Goal: Check status: Check status

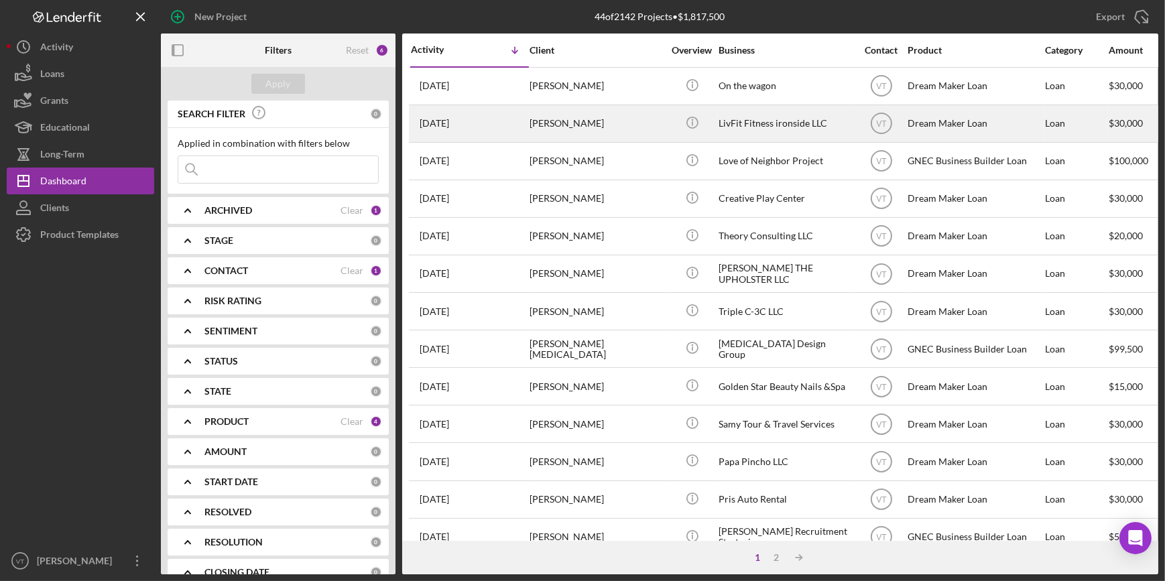
click at [621, 127] on div "[PERSON_NAME]" at bounding box center [597, 124] width 134 height 36
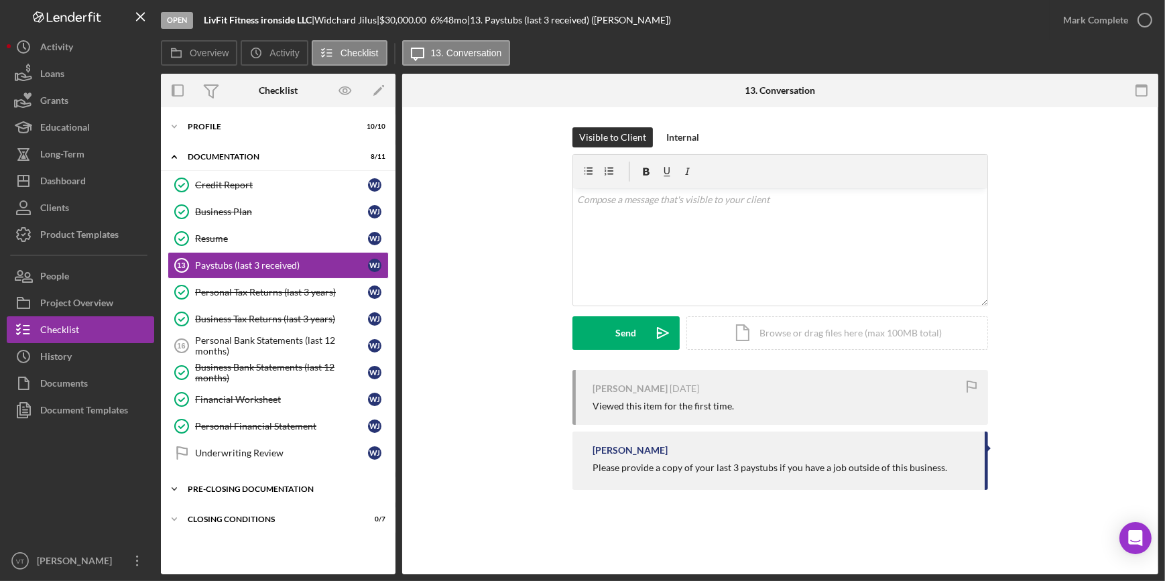
click at [184, 483] on icon "Icon/Expander" at bounding box center [174, 489] width 27 height 27
click at [167, 121] on icon "Icon/Expander" at bounding box center [174, 126] width 27 height 27
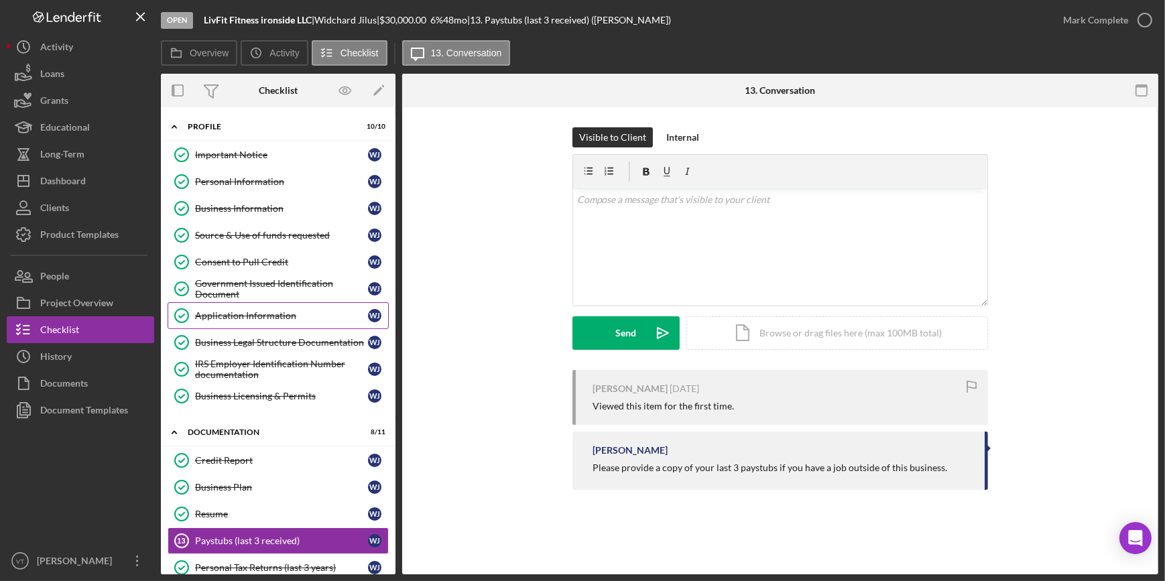
click at [245, 308] on link "Application Information Application Information [PERSON_NAME]" at bounding box center [278, 315] width 221 height 27
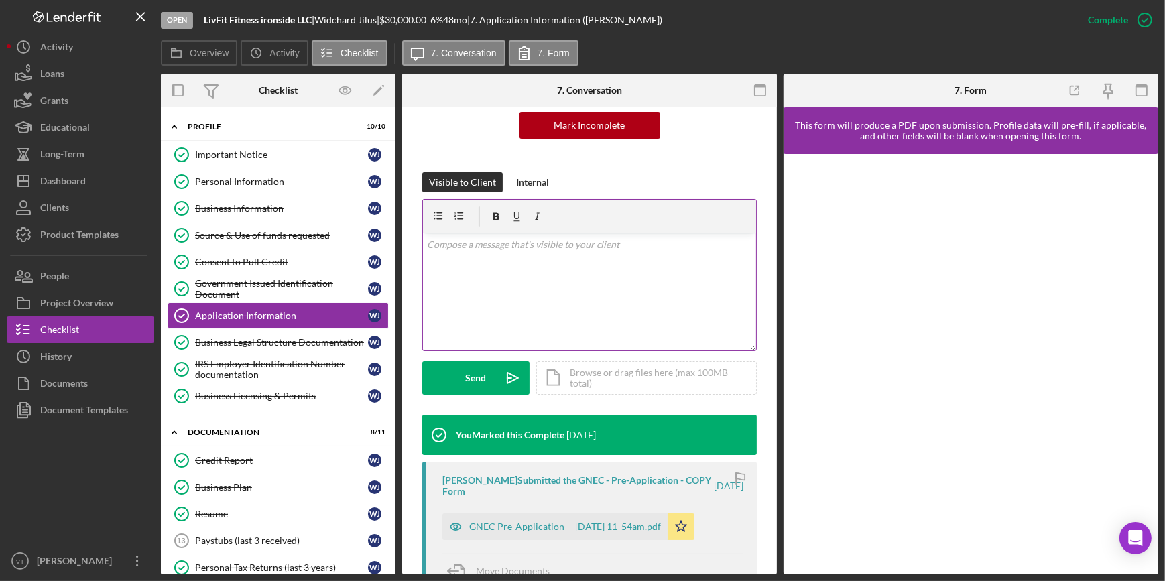
scroll to position [538, 0]
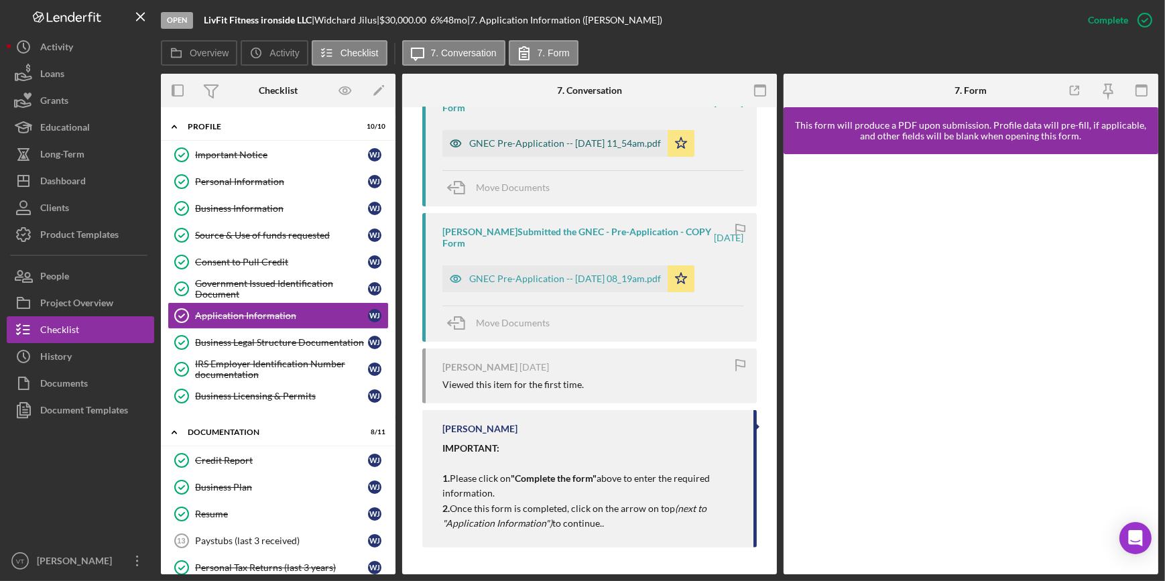
click at [552, 138] on div "GNEC Pre-Application -- [DATE] 11_54am.pdf" at bounding box center [565, 143] width 192 height 11
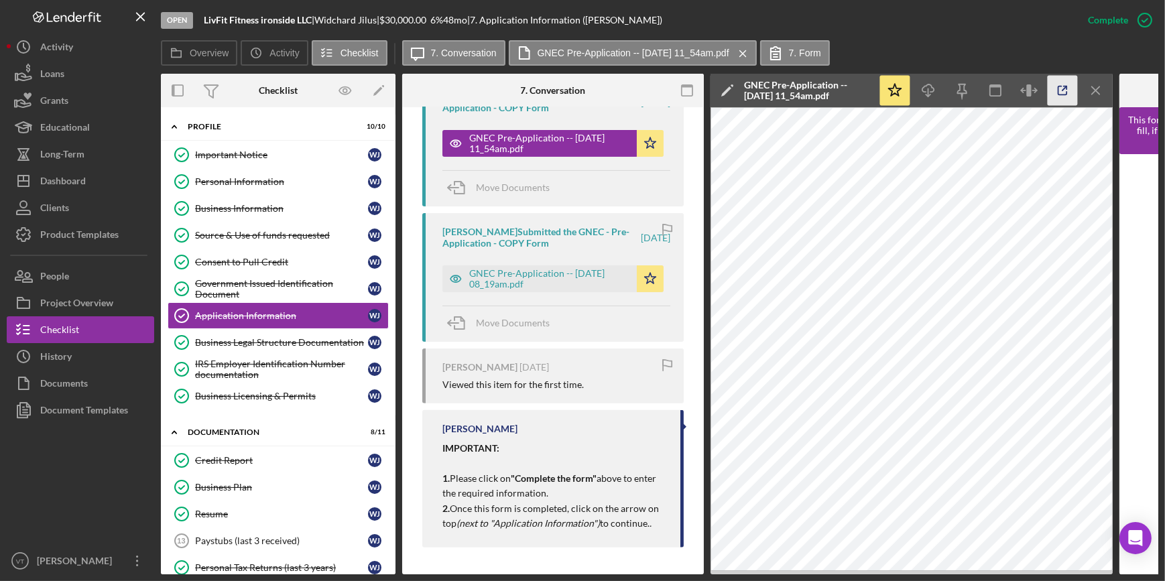
click at [1070, 93] on icon "button" at bounding box center [1063, 91] width 30 height 30
